Goal: Information Seeking & Learning: Find contact information

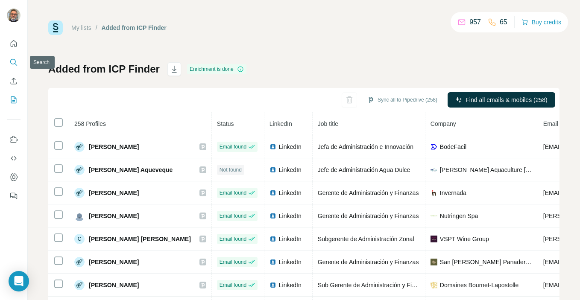
click at [13, 61] on icon "Search" at bounding box center [13, 62] width 9 height 9
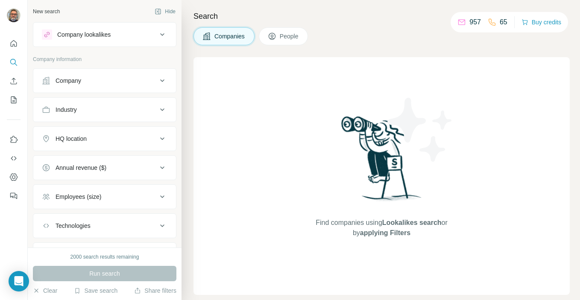
click at [108, 111] on div "Industry" at bounding box center [99, 110] width 115 height 9
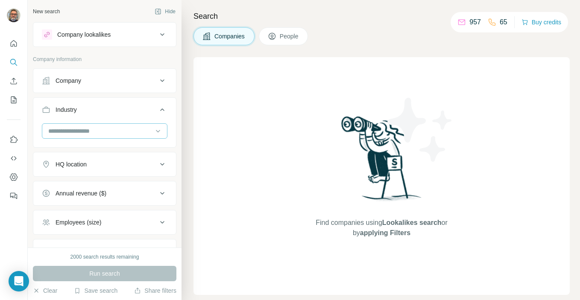
click at [99, 130] on input at bounding box center [100, 131] width 106 height 9
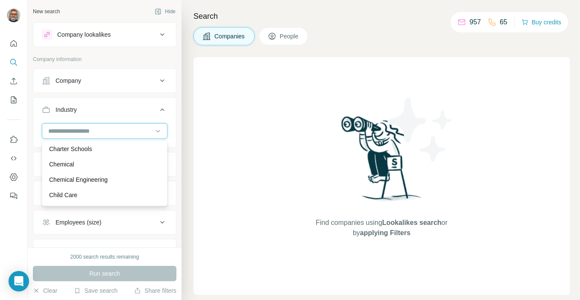
scroll to position [1219, 0]
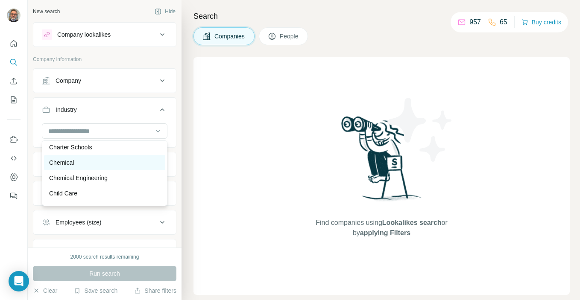
click at [90, 165] on div "Chemical" at bounding box center [104, 163] width 111 height 9
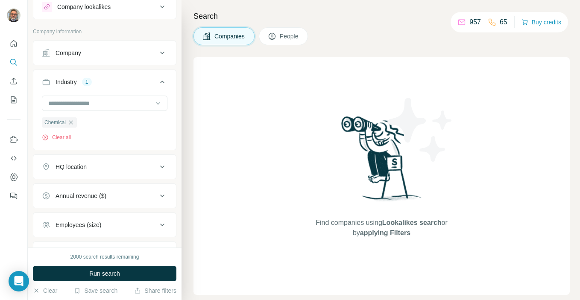
scroll to position [32, 0]
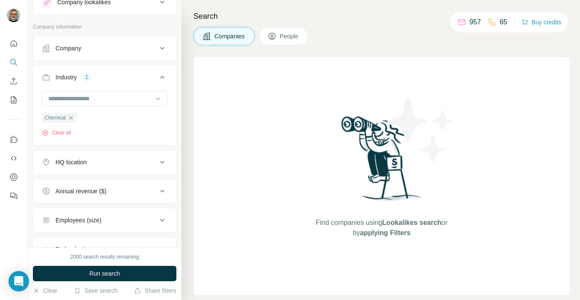
click at [160, 163] on icon at bounding box center [162, 162] width 10 height 10
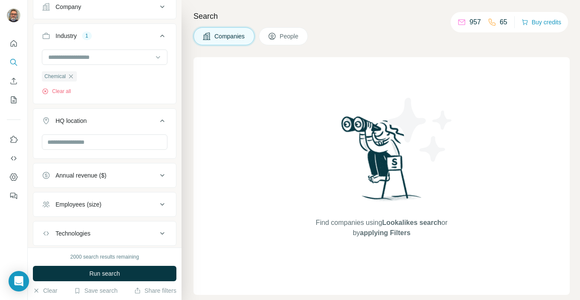
scroll to position [2, 0]
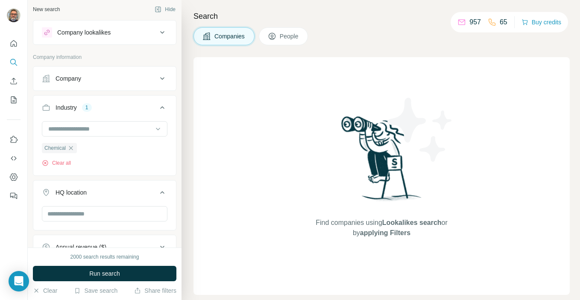
click at [290, 38] on span "People" at bounding box center [290, 36] width 20 height 9
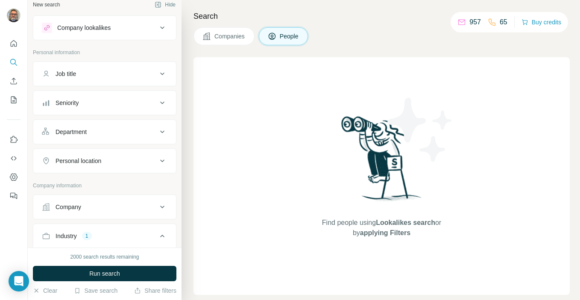
scroll to position [8, 0]
click at [160, 74] on icon at bounding box center [162, 73] width 10 height 10
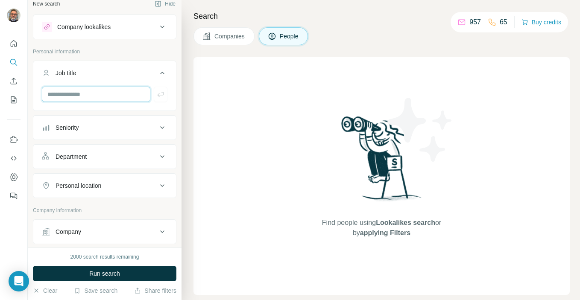
click at [106, 97] on input "text" at bounding box center [96, 94] width 109 height 15
type input "**********"
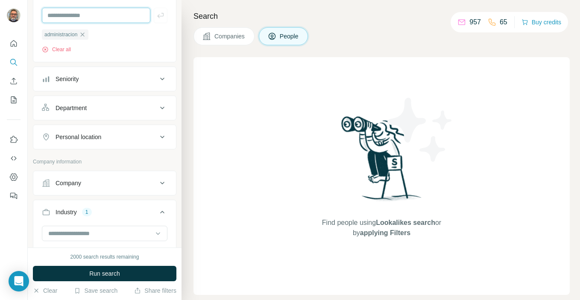
scroll to position [91, 0]
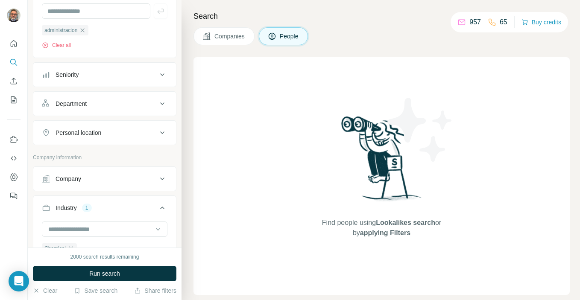
click at [162, 129] on icon at bounding box center [162, 133] width 10 height 10
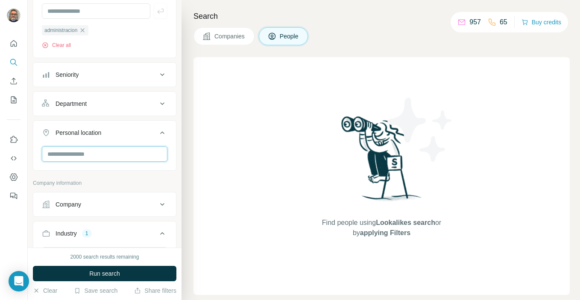
click at [134, 156] on input "text" at bounding box center [105, 154] width 126 height 15
type input "*****"
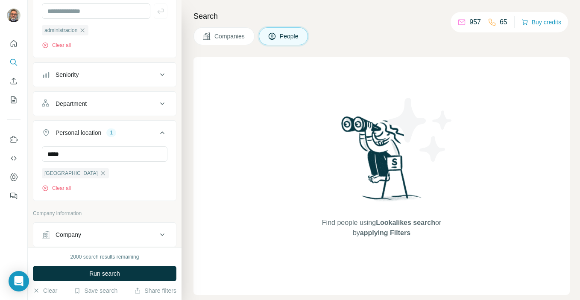
scroll to position [433, 0]
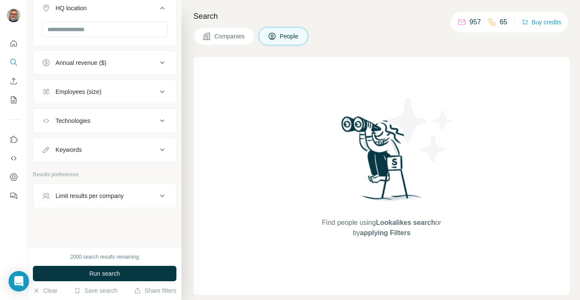
click at [149, 92] on div "Employees (size)" at bounding box center [99, 92] width 115 height 9
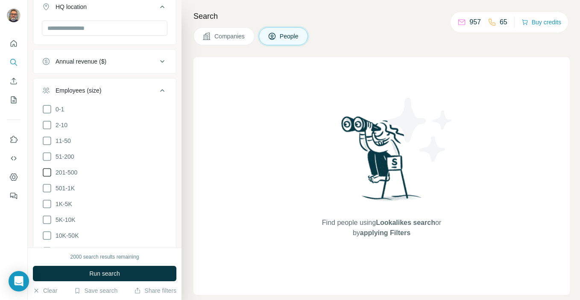
click at [48, 171] on icon at bounding box center [47, 173] width 10 height 10
click at [47, 159] on icon at bounding box center [47, 157] width 10 height 10
click at [45, 186] on icon at bounding box center [47, 188] width 10 height 10
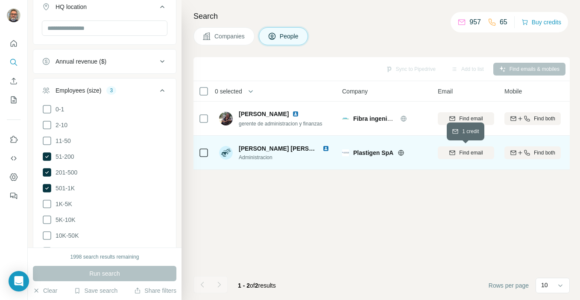
click at [466, 150] on span "Find email" at bounding box center [471, 153] width 24 height 8
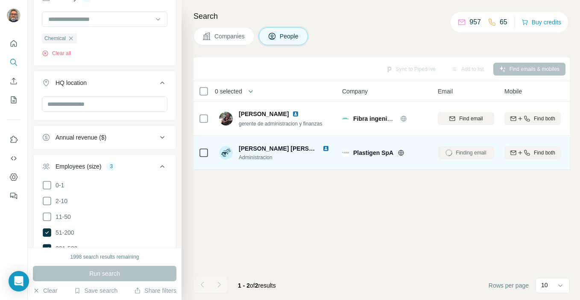
scroll to position [369, 0]
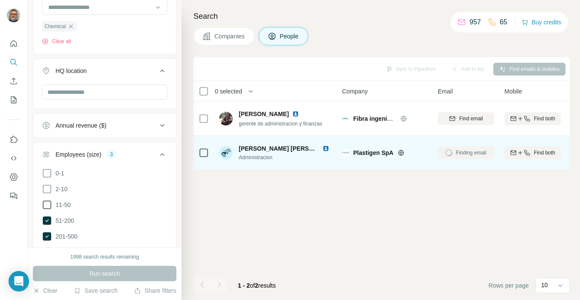
click at [49, 207] on icon at bounding box center [47, 205] width 10 height 10
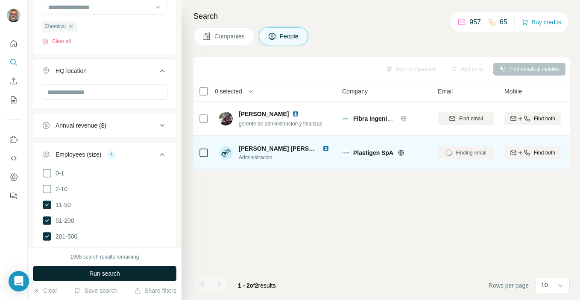
click at [71, 271] on button "Run search" at bounding box center [105, 273] width 144 height 15
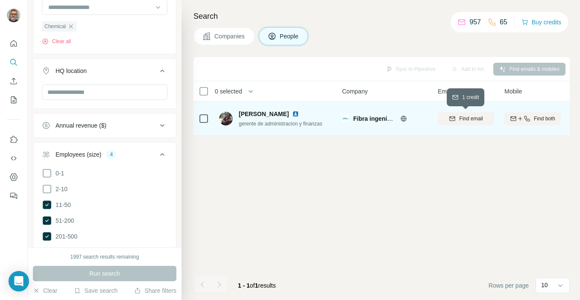
click at [463, 119] on span "Find email" at bounding box center [471, 119] width 24 height 8
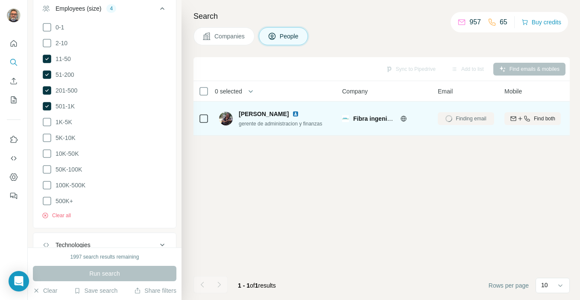
scroll to position [516, 0]
click at [50, 120] on icon at bounding box center [47, 121] width 10 height 10
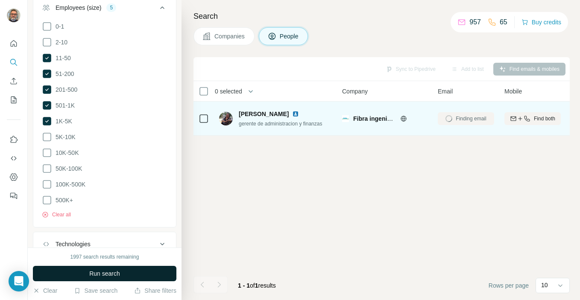
click at [72, 269] on button "Run search" at bounding box center [105, 273] width 144 height 15
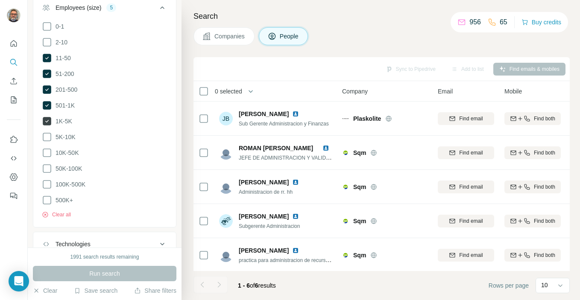
click at [44, 120] on icon at bounding box center [47, 121] width 9 height 9
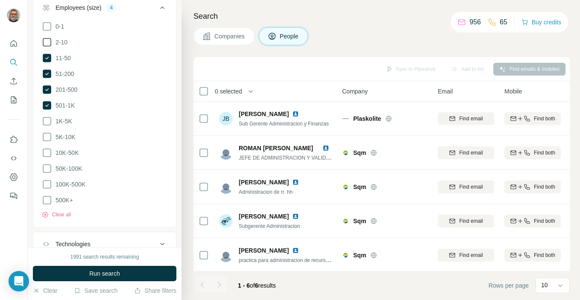
click at [47, 39] on icon at bounding box center [47, 42] width 9 height 9
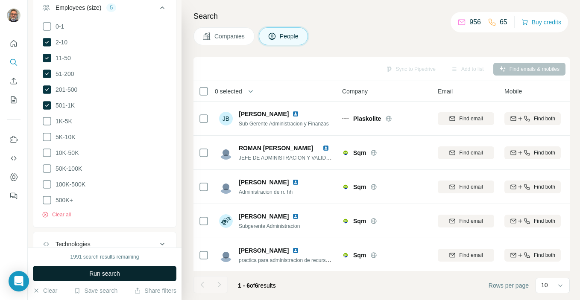
click at [94, 272] on span "Run search" at bounding box center [104, 274] width 31 height 9
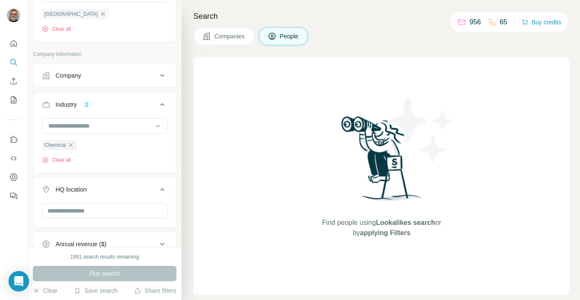
scroll to position [247, 0]
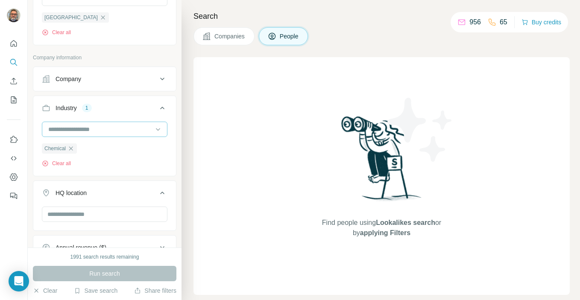
click at [145, 130] on input at bounding box center [100, 129] width 106 height 9
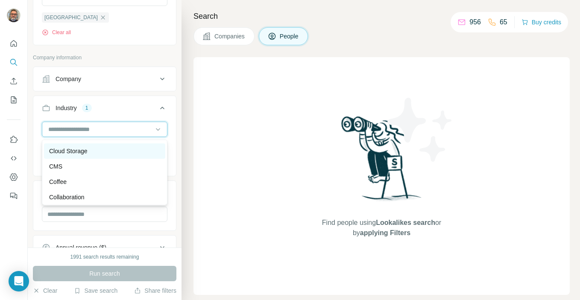
scroll to position [1424, 0]
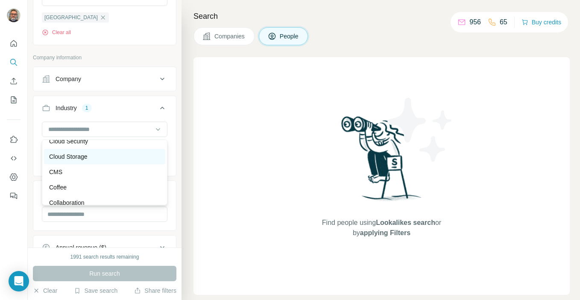
click at [97, 158] on div "Cloud Storage" at bounding box center [104, 157] width 111 height 9
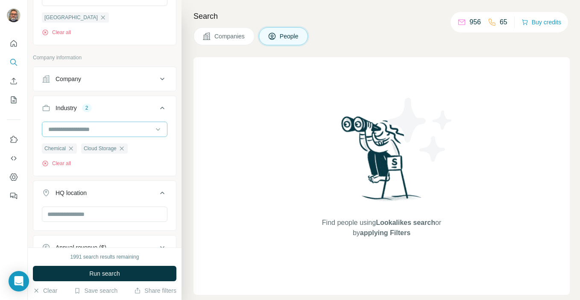
click at [127, 134] on input at bounding box center [100, 129] width 106 height 9
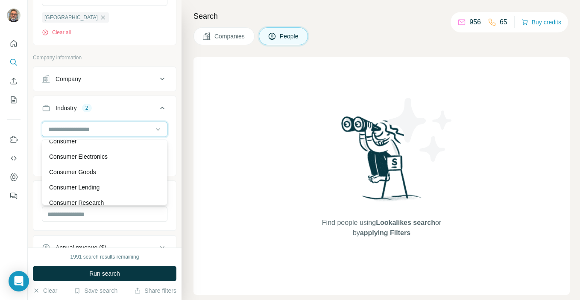
scroll to position [1763, 0]
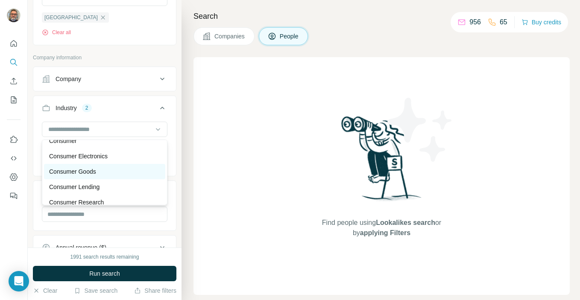
click at [96, 168] on p "Consumer Goods" at bounding box center [72, 172] width 47 height 9
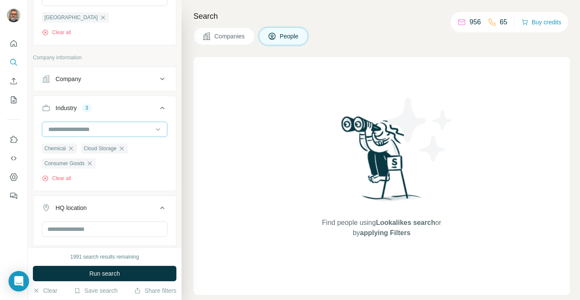
click at [112, 133] on input at bounding box center [100, 129] width 106 height 9
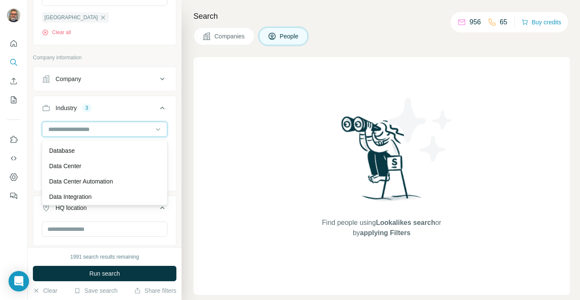
scroll to position [2232, 0]
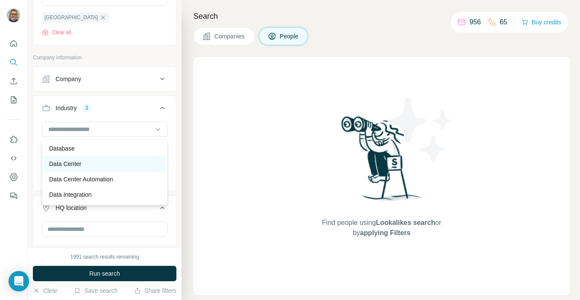
click at [94, 165] on div "Data Center" at bounding box center [104, 164] width 111 height 9
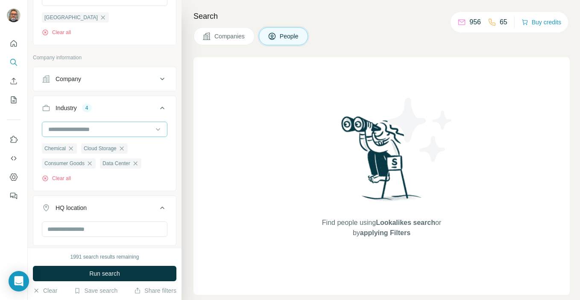
click at [129, 132] on input at bounding box center [100, 129] width 106 height 9
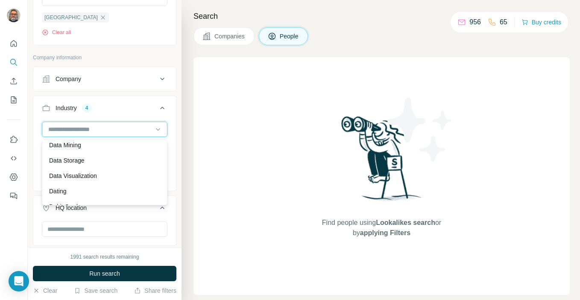
scroll to position [2296, 0]
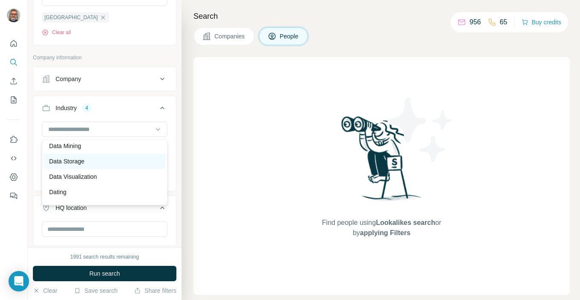
click at [105, 164] on div "Data Storage" at bounding box center [104, 161] width 111 height 9
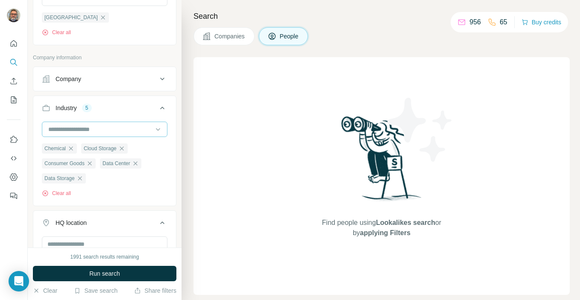
click at [123, 130] on input at bounding box center [100, 129] width 106 height 9
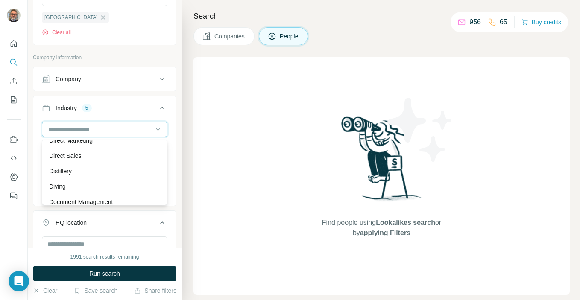
scroll to position [2583, 0]
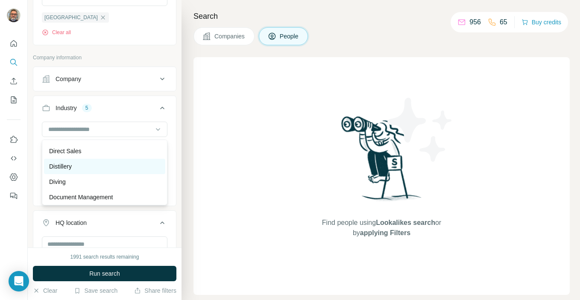
click at [105, 169] on div "Distillery" at bounding box center [104, 166] width 111 height 9
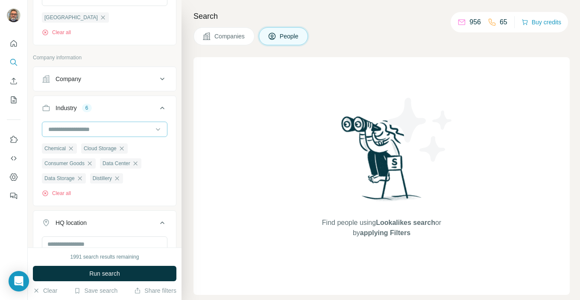
click at [106, 132] on input at bounding box center [100, 129] width 106 height 9
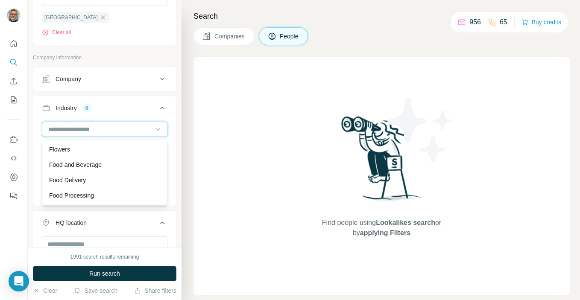
scroll to position [3607, 0]
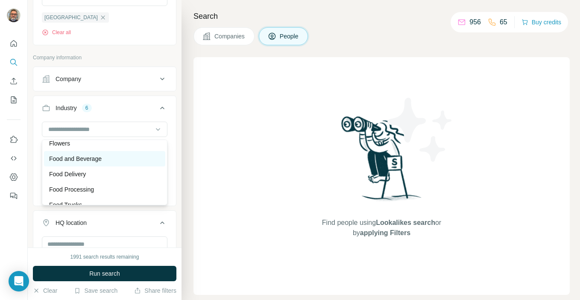
click at [110, 162] on div "Food and Beverage" at bounding box center [104, 159] width 111 height 9
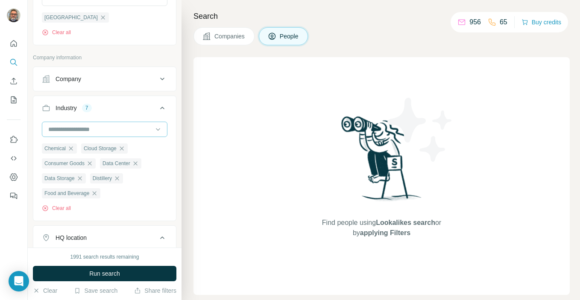
click at [115, 128] on input at bounding box center [100, 129] width 106 height 9
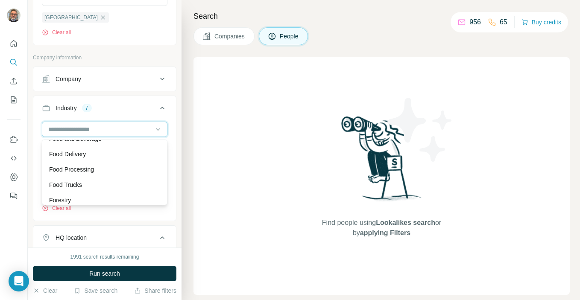
scroll to position [3641, 0]
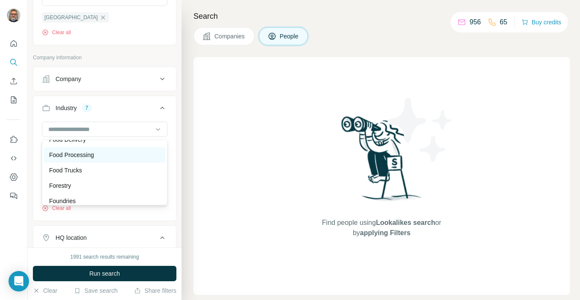
click at [103, 158] on div "Food Processing" at bounding box center [104, 155] width 111 height 9
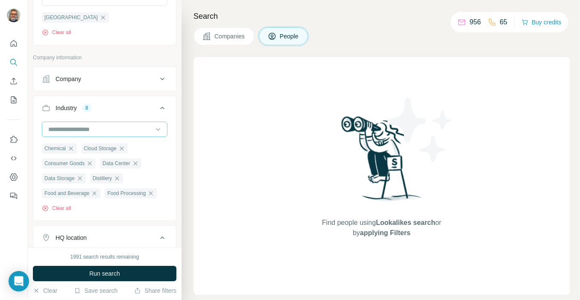
click at [115, 133] on input at bounding box center [100, 129] width 106 height 9
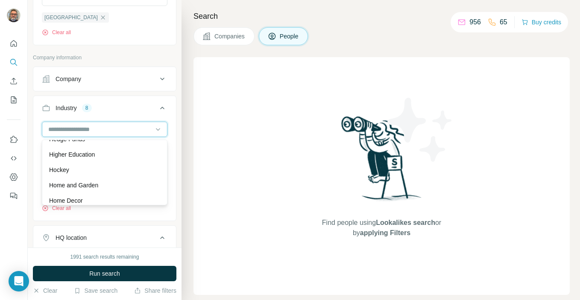
scroll to position [4163, 0]
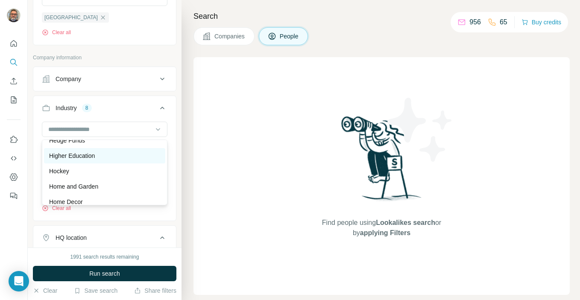
click at [94, 154] on p "Higher Education" at bounding box center [72, 156] width 46 height 9
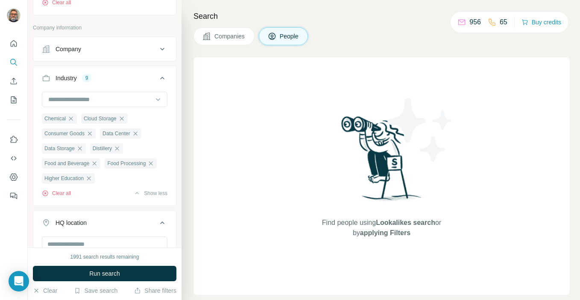
scroll to position [282, 0]
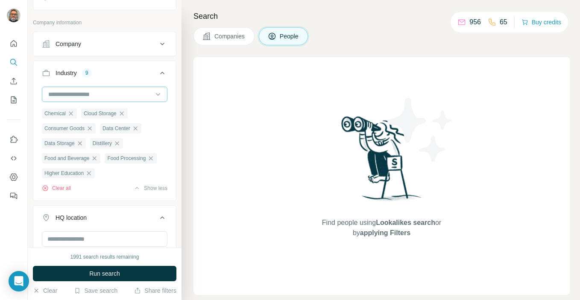
click at [122, 98] on input at bounding box center [100, 94] width 106 height 9
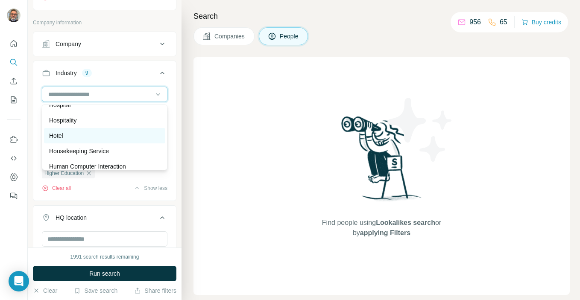
scroll to position [4352, 0]
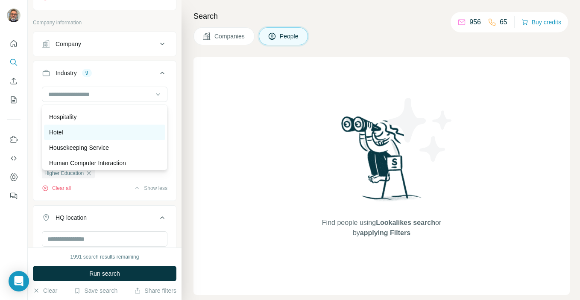
click at [100, 134] on div "Hotel" at bounding box center [104, 132] width 111 height 9
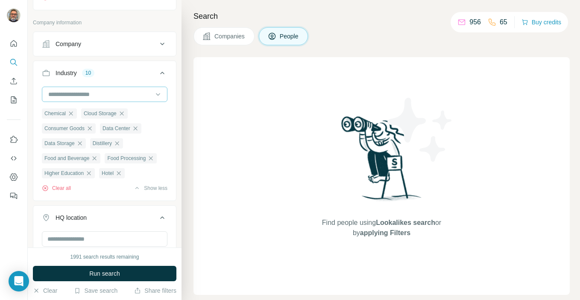
click at [108, 99] on input at bounding box center [100, 94] width 106 height 9
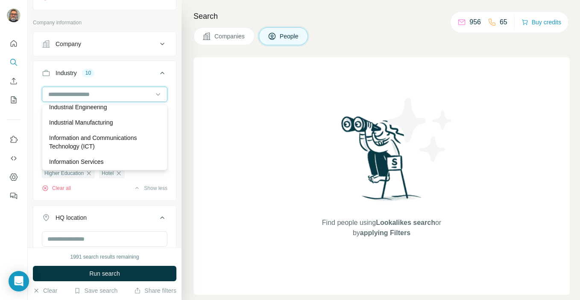
scroll to position [4609, 0]
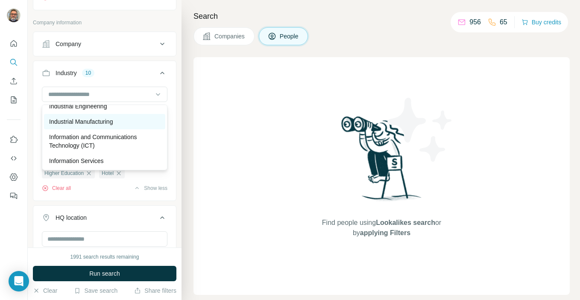
click at [89, 118] on p "Industrial Manufacturing" at bounding box center [81, 122] width 64 height 9
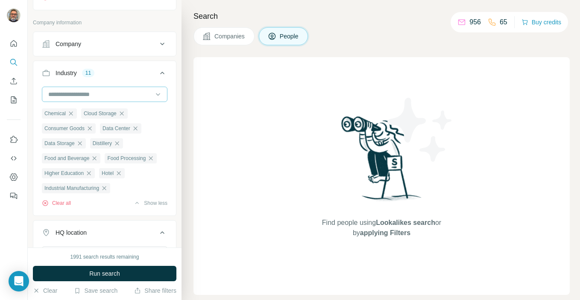
click at [88, 94] on input at bounding box center [100, 94] width 106 height 9
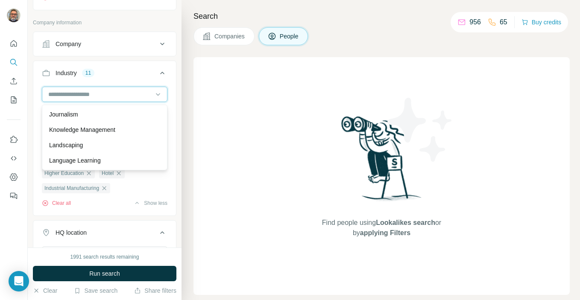
scroll to position [4933, 0]
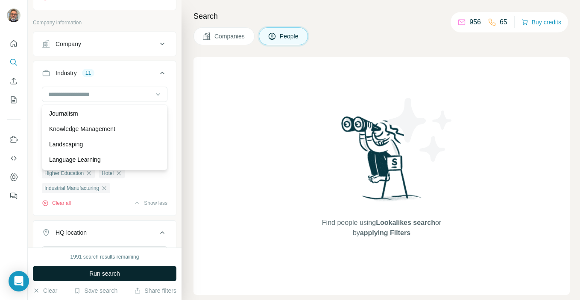
click at [123, 275] on button "Run search" at bounding box center [105, 273] width 144 height 15
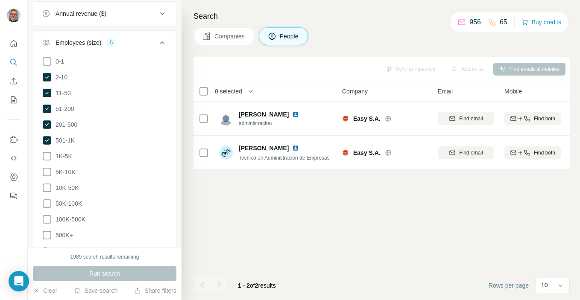
scroll to position [554, 0]
click at [47, 144] on icon at bounding box center [46, 142] width 3 height 3
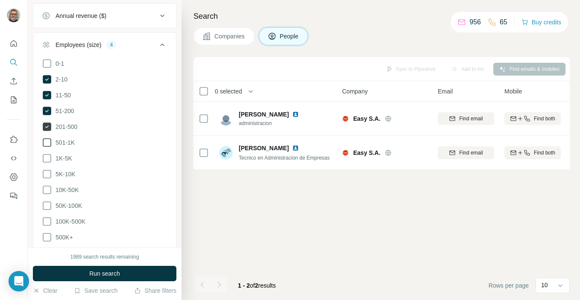
click at [47, 131] on icon at bounding box center [47, 127] width 9 height 9
click at [47, 115] on icon at bounding box center [47, 111] width 9 height 9
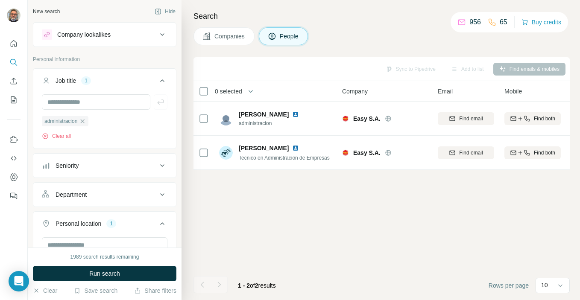
scroll to position [4933, 0]
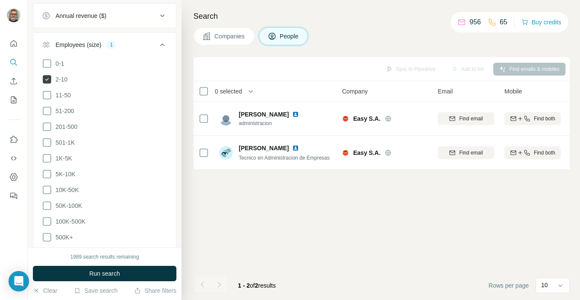
click at [47, 84] on icon at bounding box center [47, 79] width 9 height 9
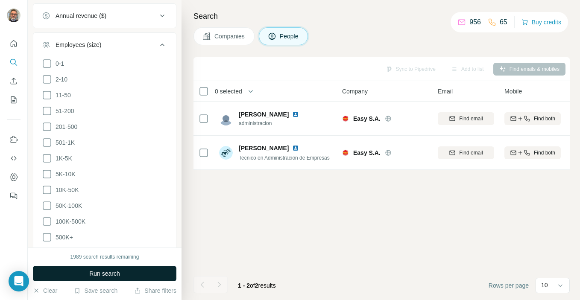
click at [86, 278] on button "Run search" at bounding box center [105, 273] width 144 height 15
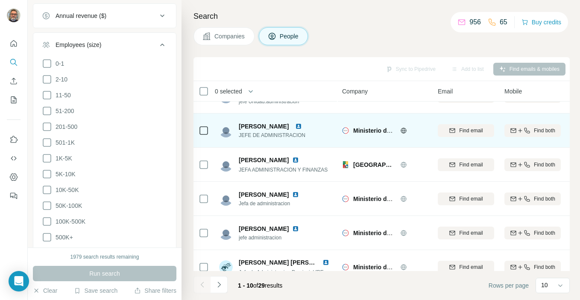
scroll to position [26, 0]
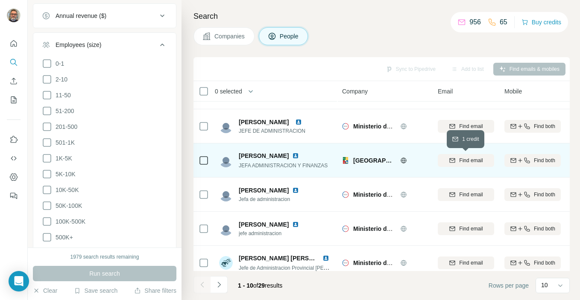
click at [461, 160] on span "Find email" at bounding box center [471, 161] width 24 height 8
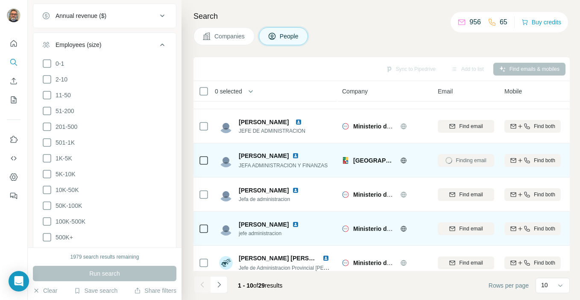
scroll to position [172, 0]
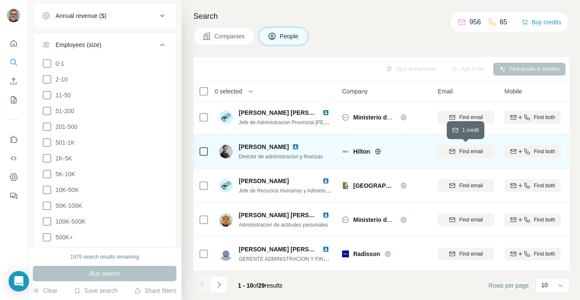
click at [467, 151] on span "Find email" at bounding box center [471, 152] width 24 height 8
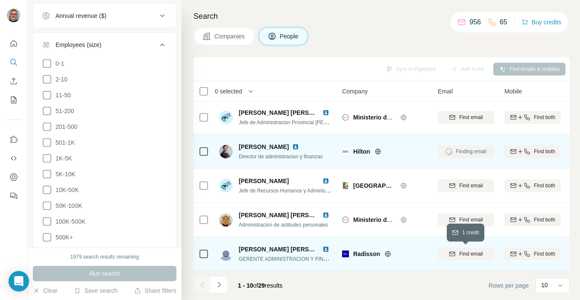
click at [462, 253] on span "Find email" at bounding box center [471, 254] width 24 height 8
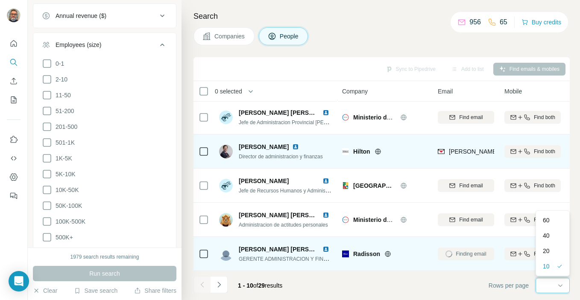
scroll to position [0, 0]
click at [549, 236] on p "40" at bounding box center [546, 234] width 7 height 9
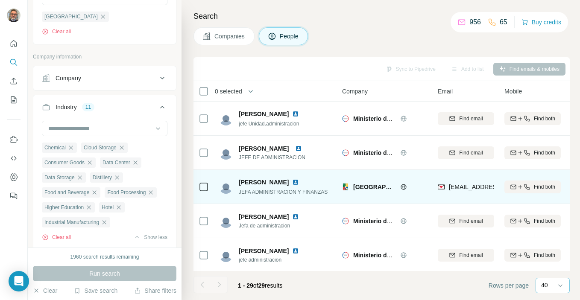
scroll to position [251, 0]
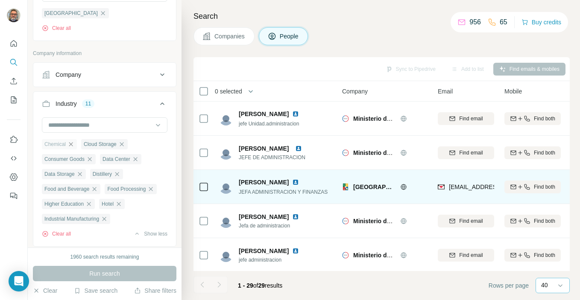
click at [71, 146] on icon "button" at bounding box center [71, 144] width 4 height 4
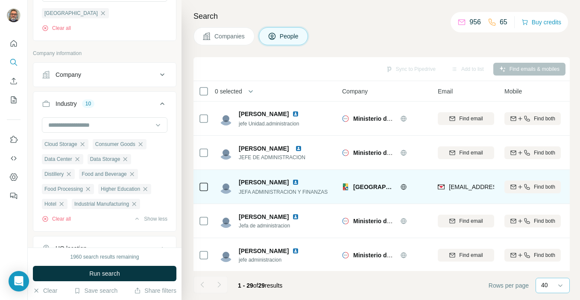
click at [71, 146] on span "Cloud Storage" at bounding box center [60, 145] width 33 height 8
click at [86, 146] on div "Consumer Goods" at bounding box center [69, 144] width 54 height 10
click at [93, 146] on icon "button" at bounding box center [89, 144] width 7 height 7
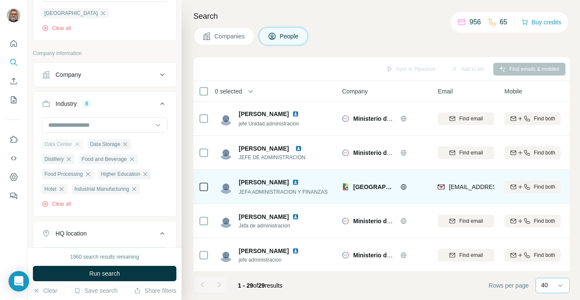
click at [82, 146] on div "Data Center" at bounding box center [62, 144] width 41 height 10
click at [79, 144] on icon "button" at bounding box center [77, 144] width 7 height 7
click at [81, 144] on icon "button" at bounding box center [80, 144] width 7 height 7
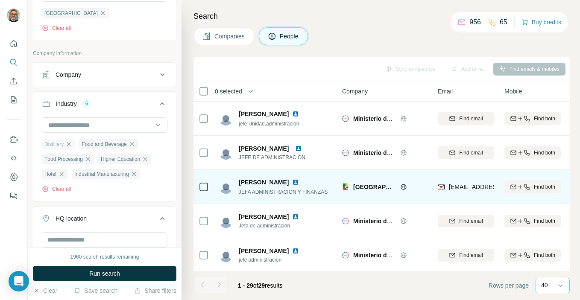
click at [71, 146] on icon "button" at bounding box center [69, 144] width 4 height 4
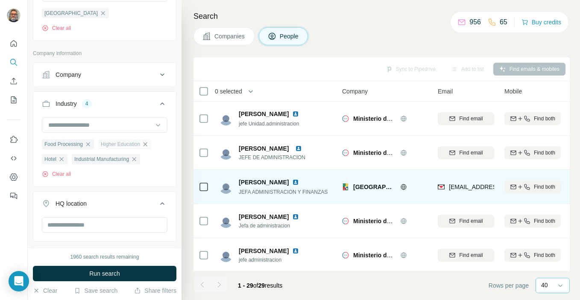
click at [147, 146] on icon "button" at bounding box center [145, 144] width 7 height 7
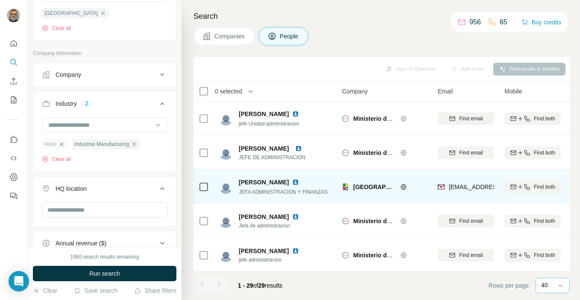
click at [62, 145] on icon "button" at bounding box center [61, 144] width 7 height 7
click at [108, 146] on icon "button" at bounding box center [104, 144] width 7 height 7
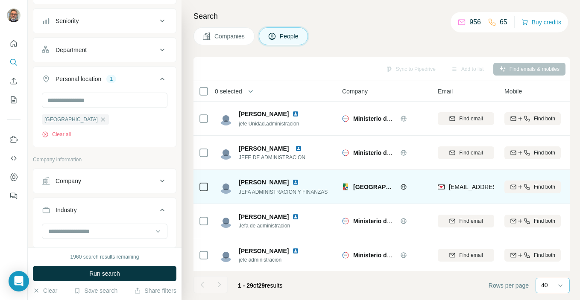
scroll to position [136, 0]
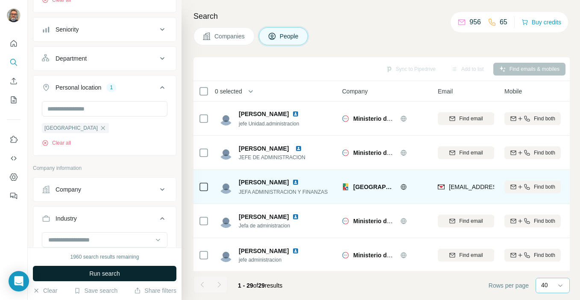
click at [120, 275] on span "Run search" at bounding box center [104, 274] width 31 height 9
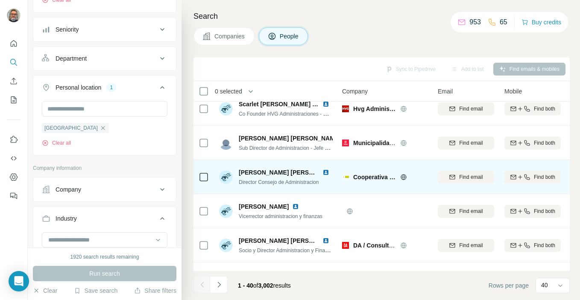
scroll to position [12, 0]
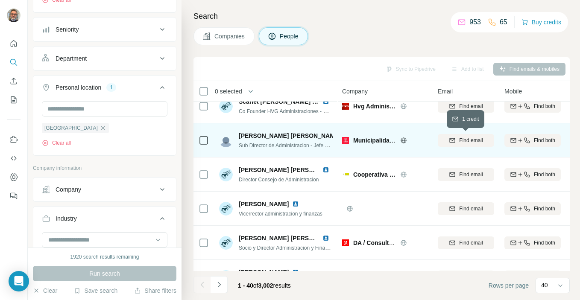
click at [458, 141] on div "Find email" at bounding box center [466, 141] width 56 height 8
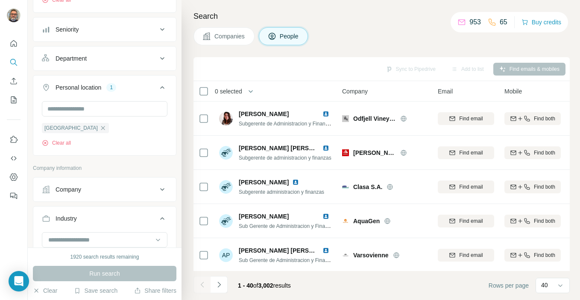
scroll to position [432, 0]
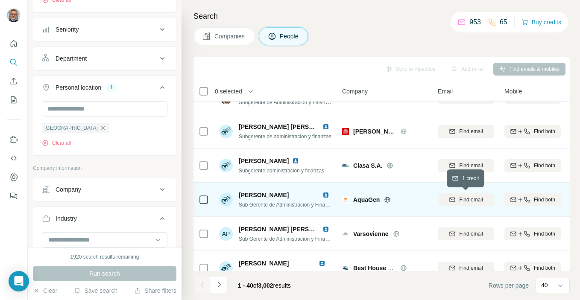
click at [456, 200] on div "Find email" at bounding box center [466, 200] width 56 height 8
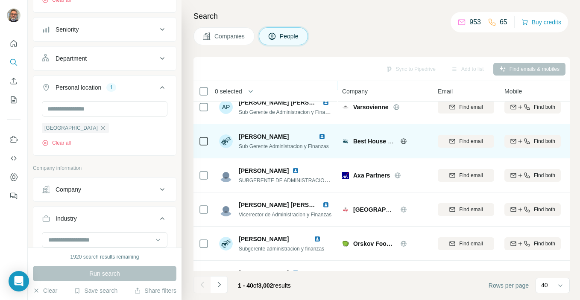
scroll to position [559, 0]
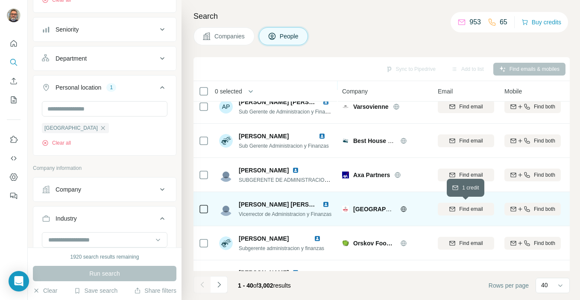
click at [457, 206] on div "Find email" at bounding box center [466, 210] width 56 height 8
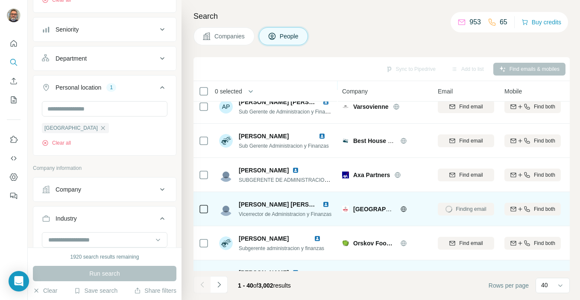
scroll to position [637, 0]
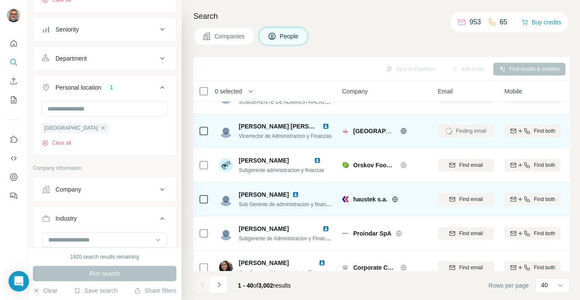
click at [465, 200] on span "Find email" at bounding box center [471, 200] width 24 height 8
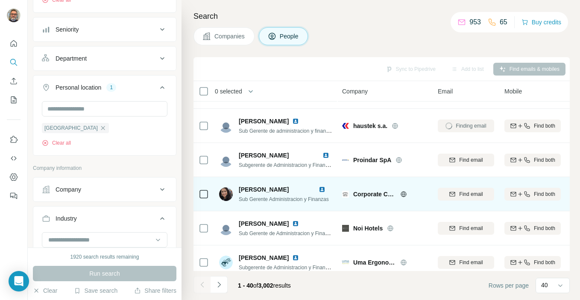
scroll to position [714, 0]
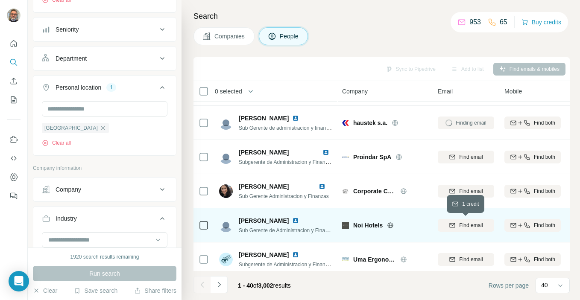
click at [465, 220] on button "Find email" at bounding box center [466, 225] width 56 height 13
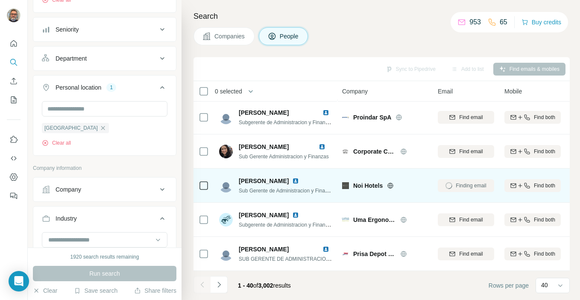
scroll to position [771, 0]
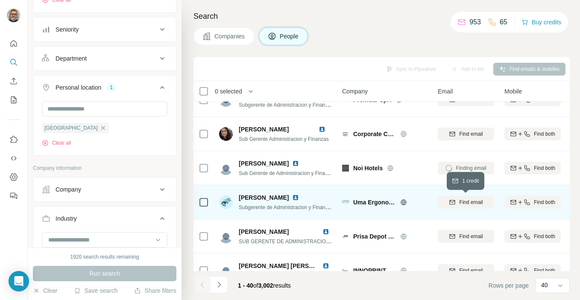
click at [463, 202] on span "Find email" at bounding box center [471, 203] width 24 height 8
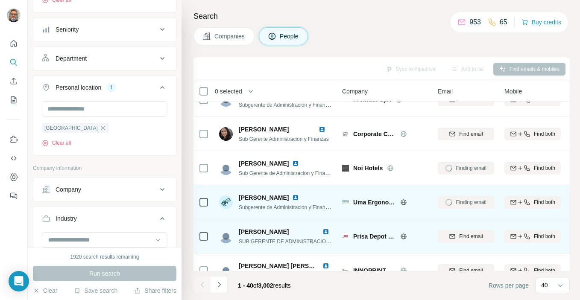
scroll to position [825, 0]
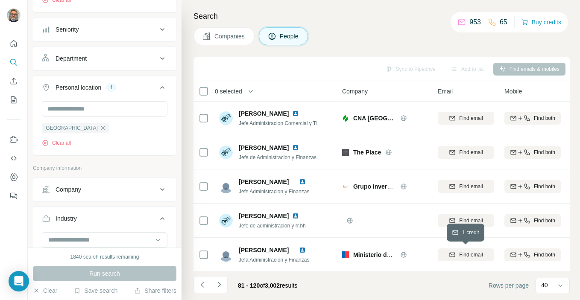
scroll to position [1198, 0]
click at [199, 283] on icon "Navigate to previous page" at bounding box center [202, 285] width 9 height 9
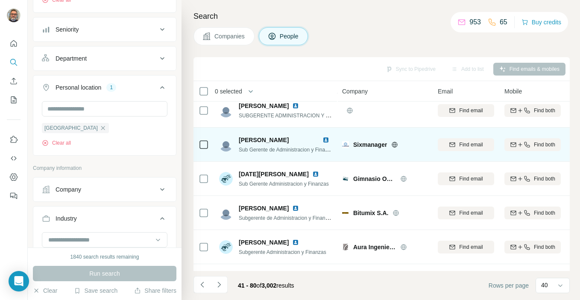
scroll to position [79, 0]
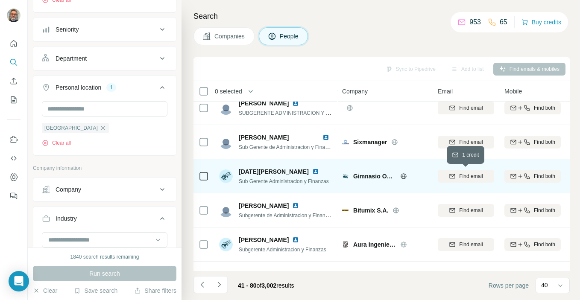
click at [457, 175] on div "Find email" at bounding box center [466, 177] width 56 height 8
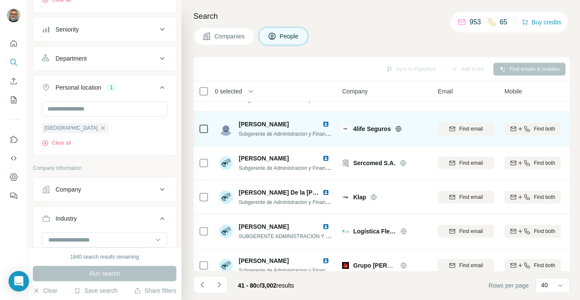
scroll to position [438, 0]
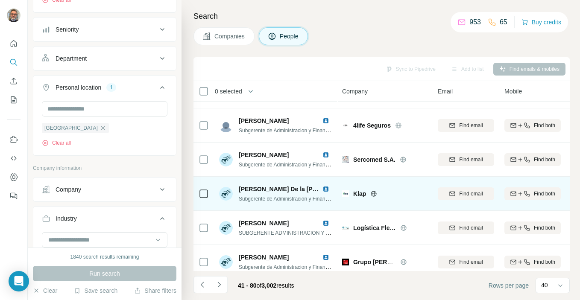
click at [456, 190] on div "Find email" at bounding box center [466, 194] width 56 height 8
click at [464, 190] on span "Find email" at bounding box center [471, 194] width 24 height 8
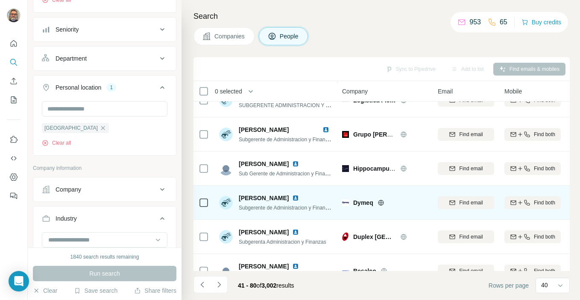
scroll to position [574, 0]
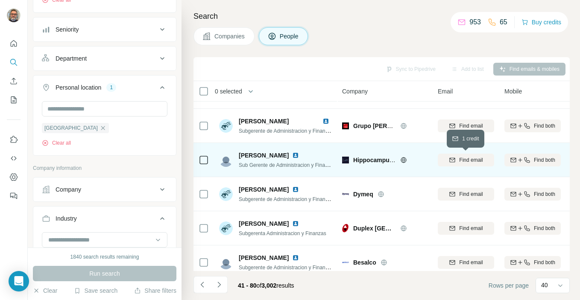
click at [462, 162] on span "Find email" at bounding box center [471, 160] width 24 height 8
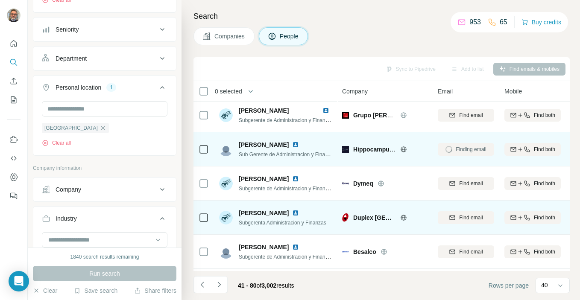
scroll to position [597, 0]
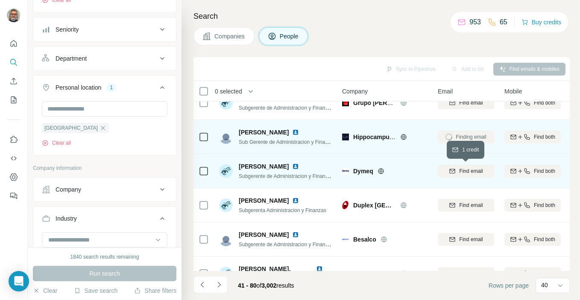
click at [464, 171] on span "Find email" at bounding box center [471, 172] width 24 height 8
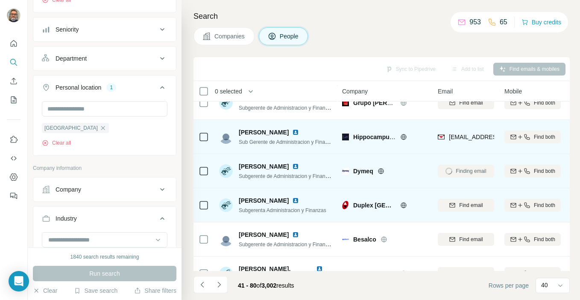
scroll to position [626, 0]
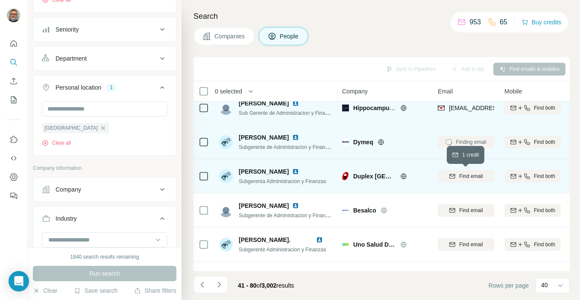
click at [462, 179] on span "Find email" at bounding box center [471, 177] width 24 height 8
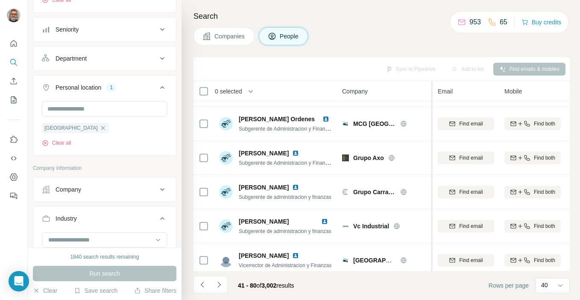
scroll to position [887, 0]
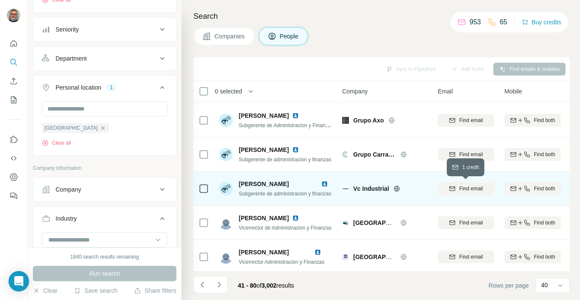
click at [457, 189] on div "Find email" at bounding box center [466, 189] width 56 height 8
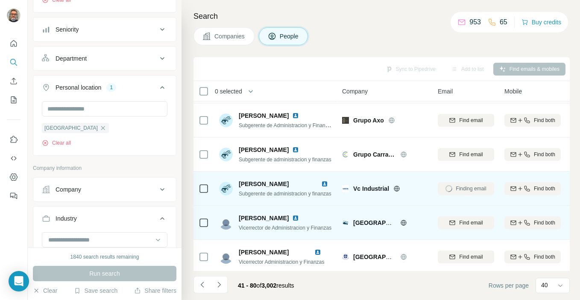
scroll to position [903, 0]
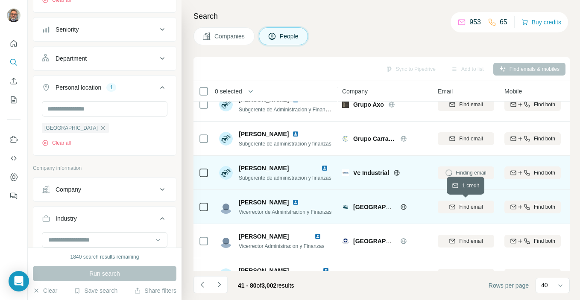
click at [461, 208] on span "Find email" at bounding box center [471, 207] width 24 height 8
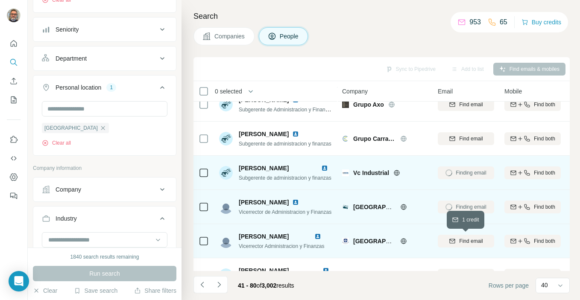
click at [451, 244] on icon "button" at bounding box center [452, 241] width 7 height 7
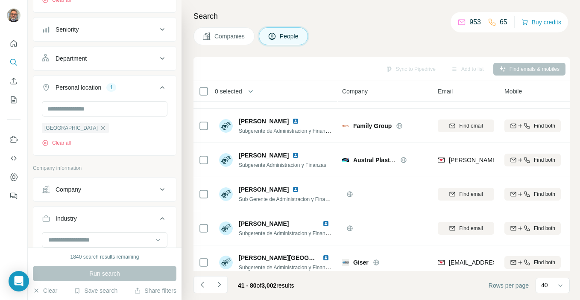
scroll to position [1198, 0]
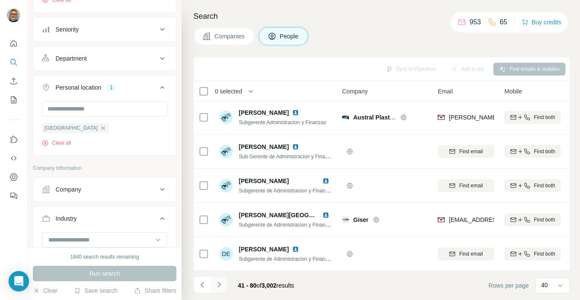
click at [220, 287] on icon "Navigate to next page" at bounding box center [219, 285] width 9 height 9
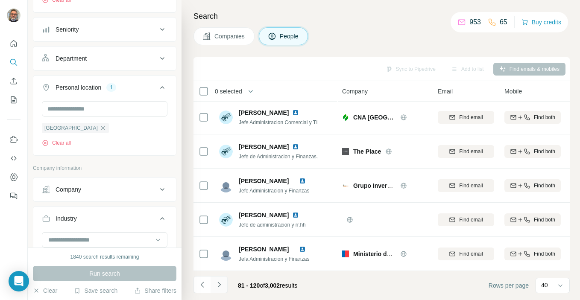
click at [221, 285] on icon "Navigate to next page" at bounding box center [219, 285] width 3 height 6
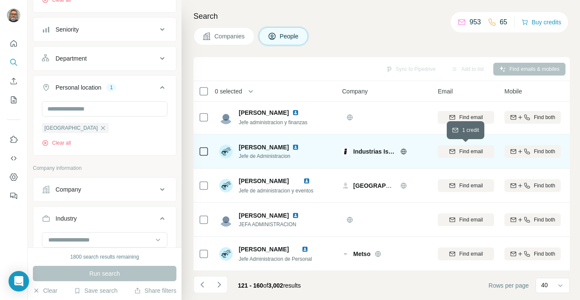
click at [464, 152] on span "Find email" at bounding box center [471, 152] width 24 height 8
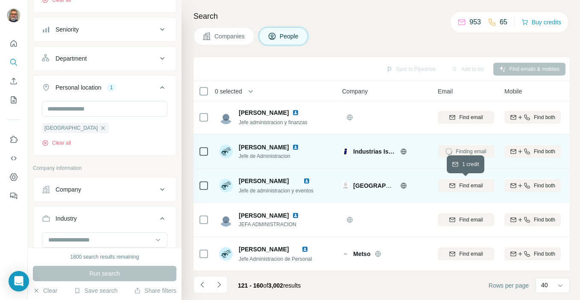
click at [462, 186] on span "Find email" at bounding box center [471, 186] width 24 height 8
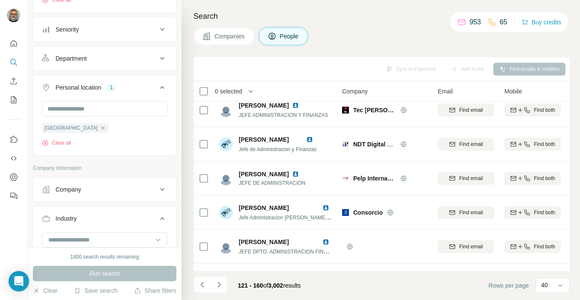
scroll to position [0, 0]
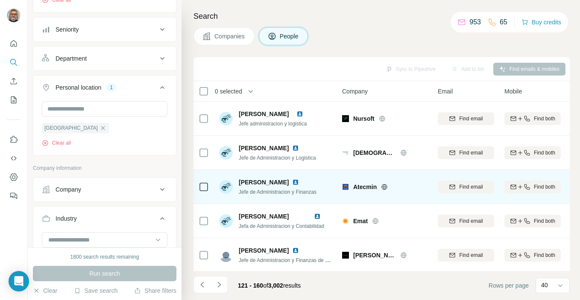
click at [464, 119] on span "Find email" at bounding box center [471, 119] width 24 height 8
click at [459, 120] on span "Find email" at bounding box center [471, 119] width 24 height 8
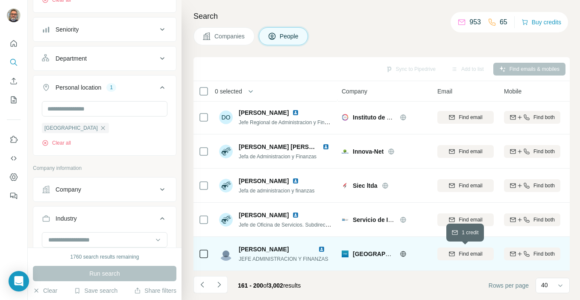
click at [459, 253] on div "Find email" at bounding box center [466, 254] width 56 height 24
